Goal: Check status: Check status

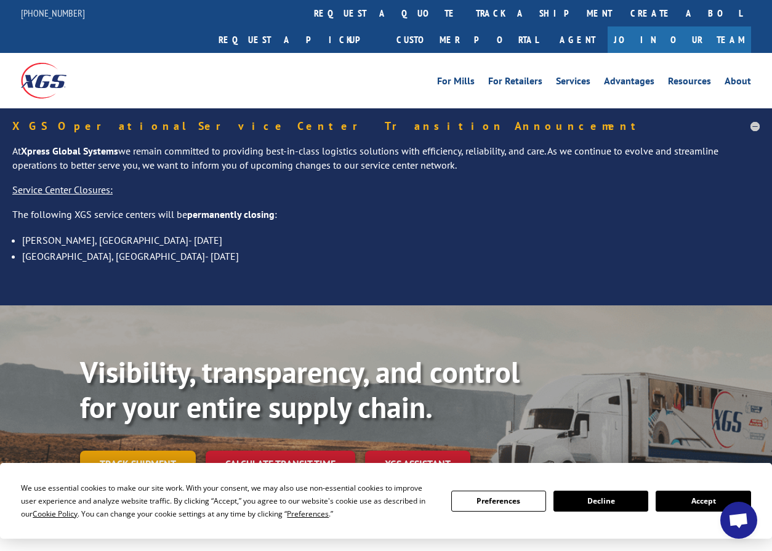
click at [142, 451] on link "Track shipment" at bounding box center [138, 464] width 116 height 26
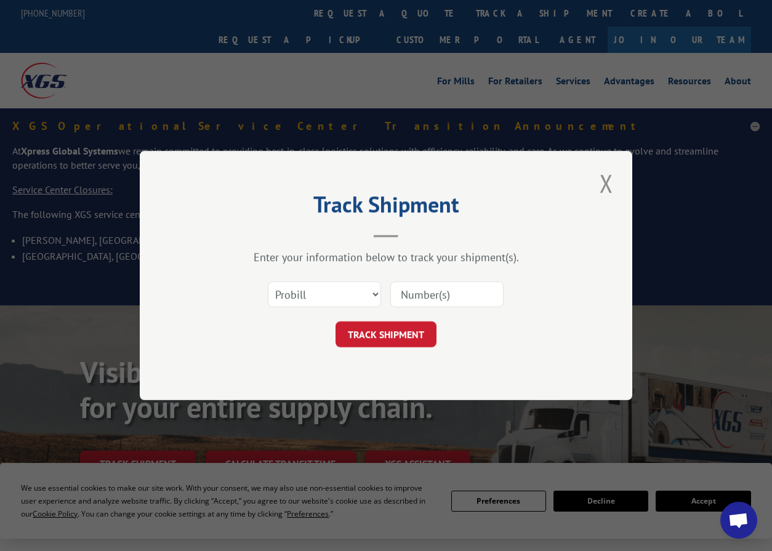
click at [313, 277] on div "Select category... Probill BOL PO" at bounding box center [386, 294] width 370 height 41
click at [314, 291] on select "Select category... Probill BOL PO" at bounding box center [324, 294] width 113 height 26
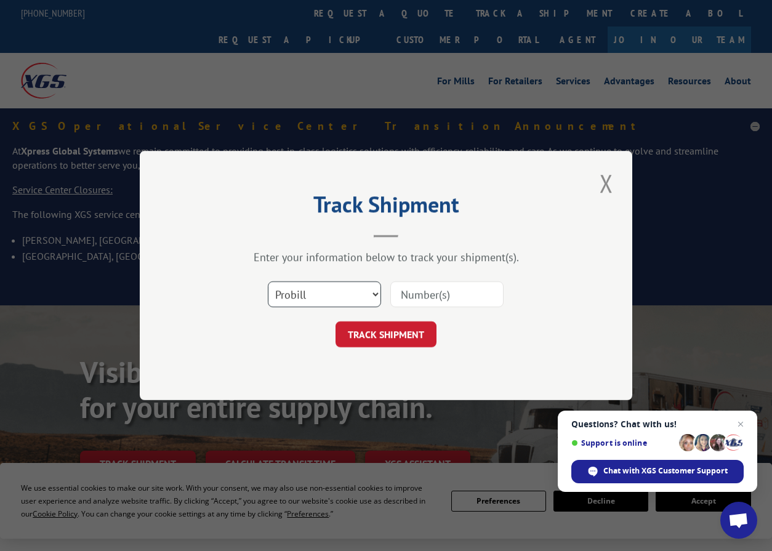
select select "po"
click at [268, 281] on select "Select category... Probill BOL PO" at bounding box center [324, 294] width 113 height 26
paste input "82544270"
type input "82544270"
click at [412, 328] on button "TRACK SHIPMENT" at bounding box center [386, 335] width 101 height 26
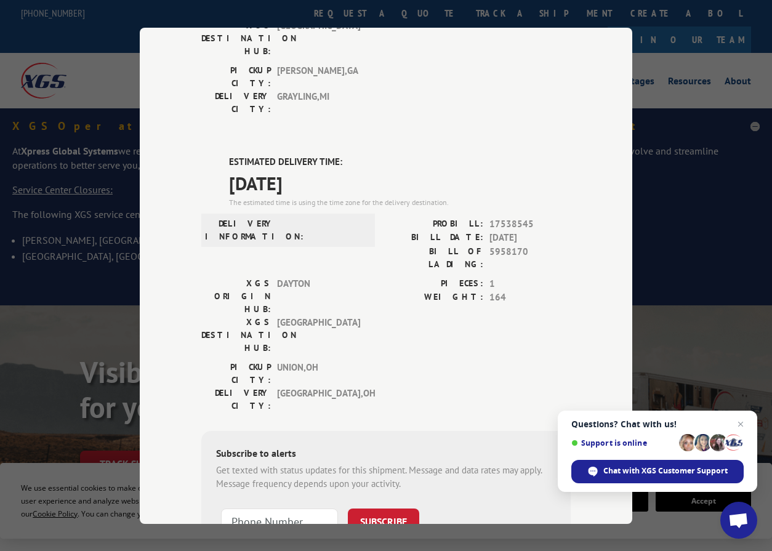
scroll to position [265, 0]
